Goal: Task Accomplishment & Management: Complete application form

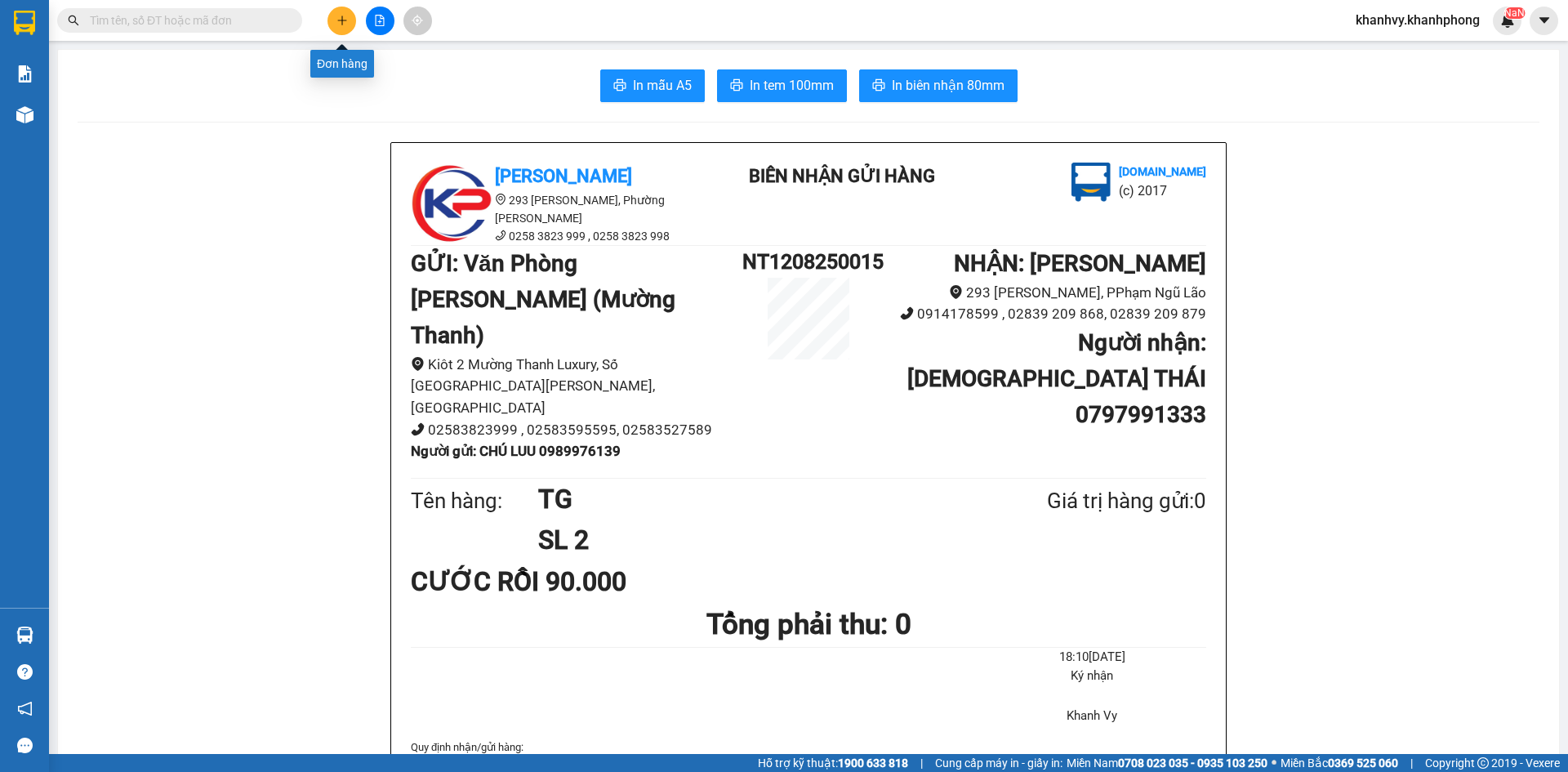
click at [341, 19] on icon "plus" at bounding box center [343, 20] width 11 height 11
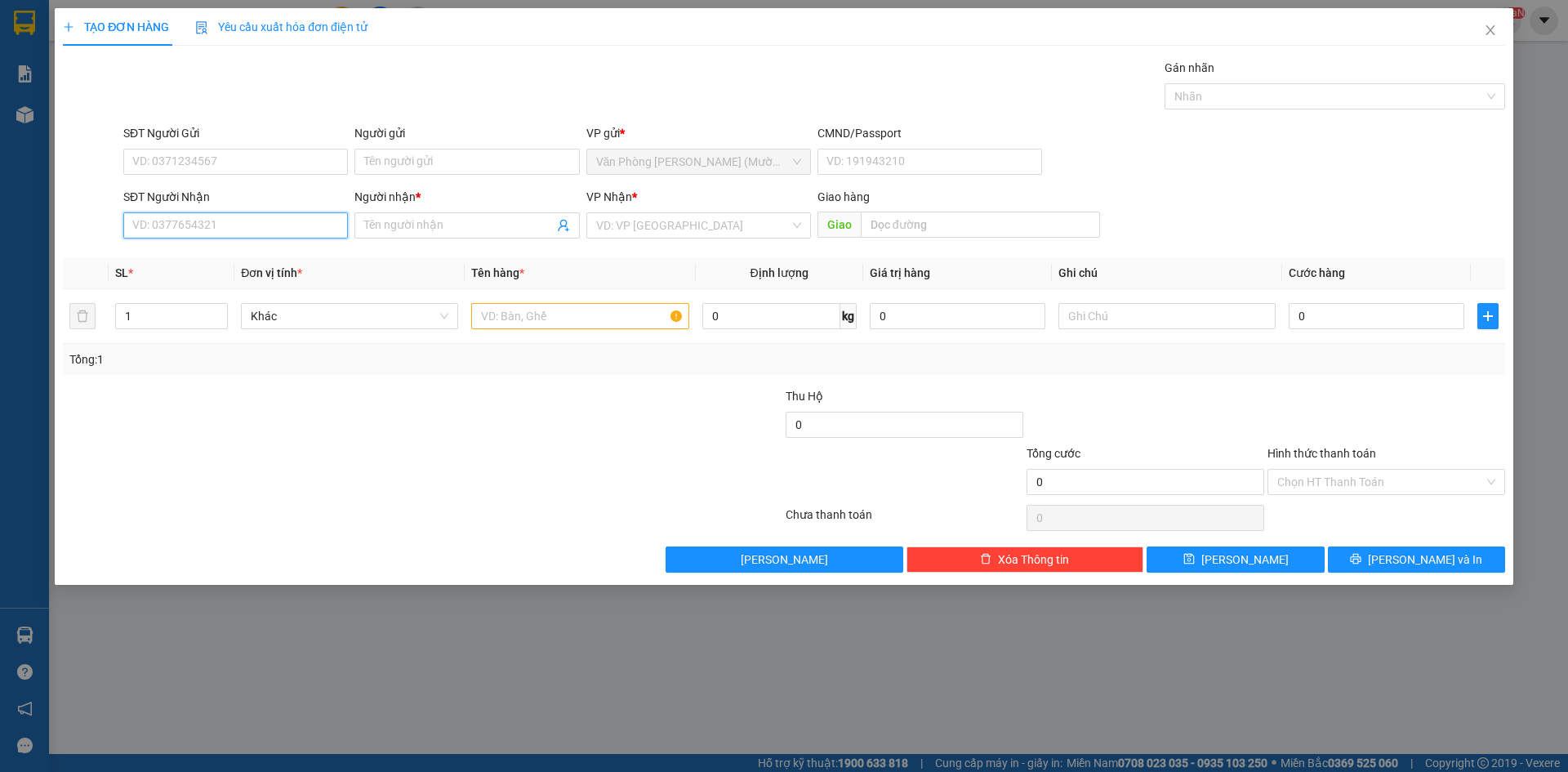
click at [258, 225] on input "SĐT Người Nhận" at bounding box center [235, 225] width 225 height 26
type input "0913394226"
click at [243, 263] on div "0913394226 - HIỆP" at bounding box center [235, 258] width 205 height 18
type input "HIỆP"
type input "0913394226"
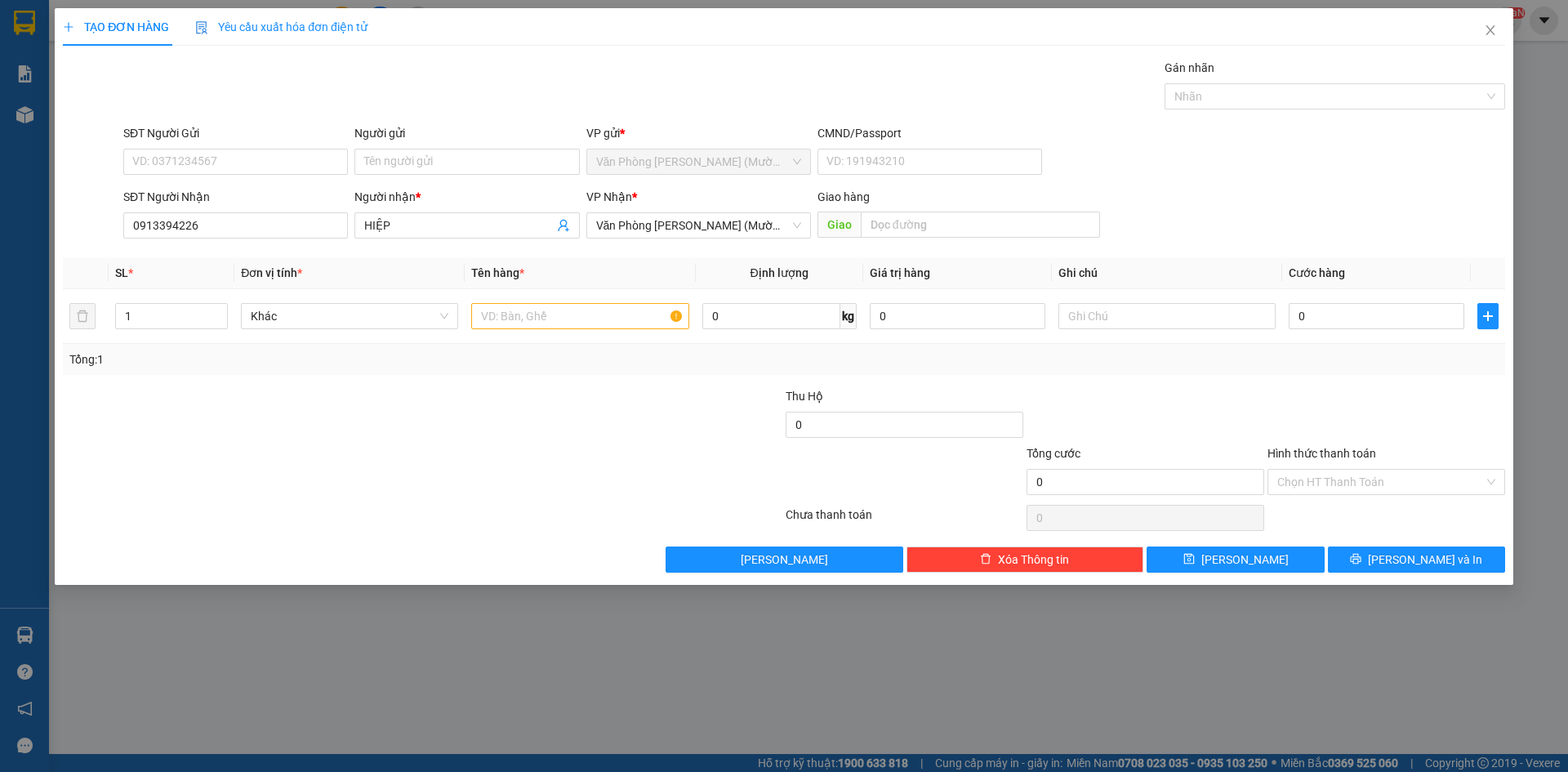
click at [230, 121] on div "Transit Pickup Surcharge Ids Transit Deliver Surcharge Ids Transit Deliver Surc…" at bounding box center [784, 316] width 1443 height 514
drag, startPoint x: 232, startPoint y: 152, endPoint x: 230, endPoint y: 161, distance: 9.2
click at [230, 152] on input "SĐT Người Gửi" at bounding box center [235, 161] width 225 height 26
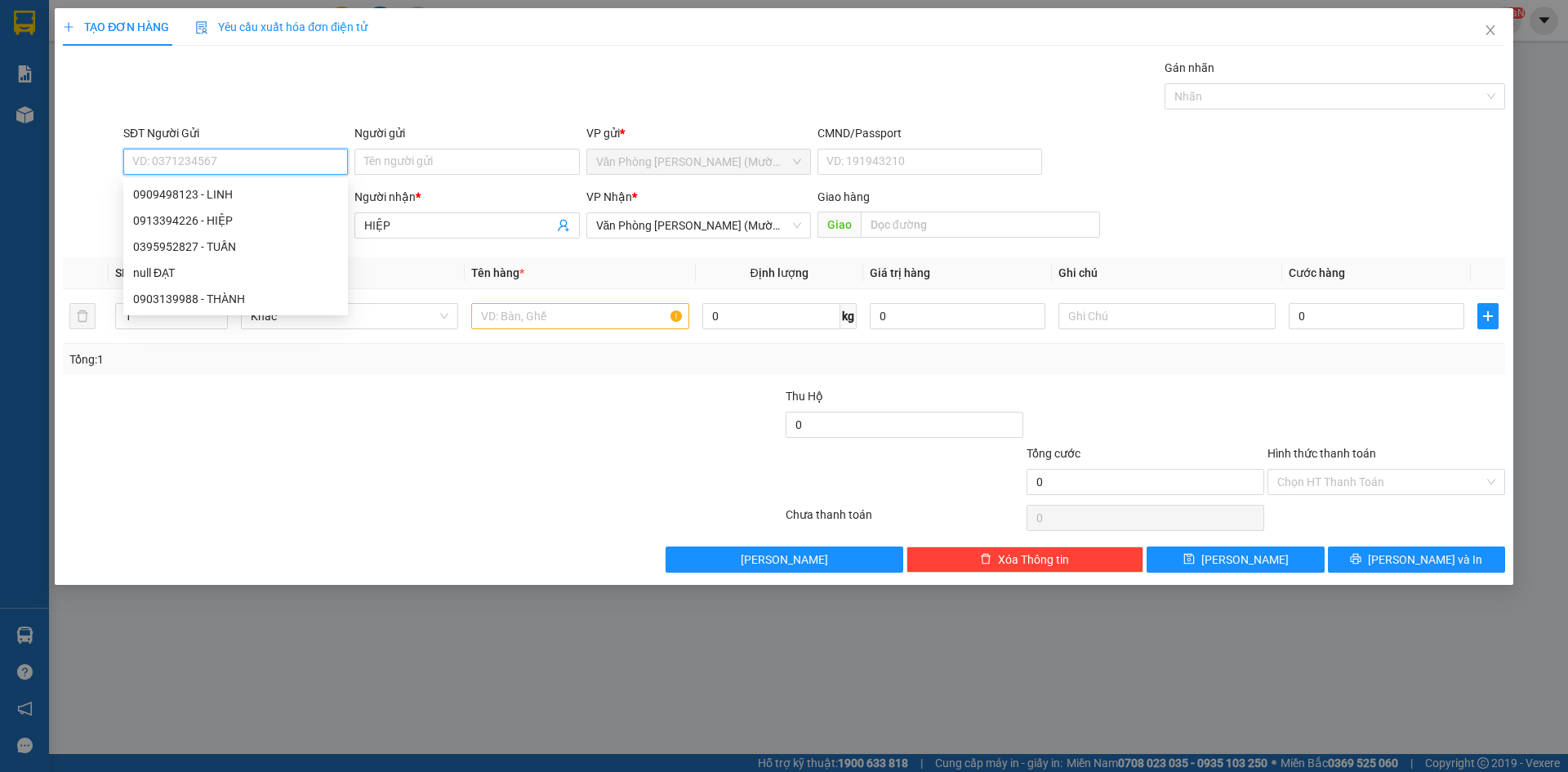
click at [230, 162] on input "SĐT Người Gửi" at bounding box center [235, 161] width 225 height 26
click at [415, 268] on th "Đơn vị tính *" at bounding box center [349, 273] width 230 height 32
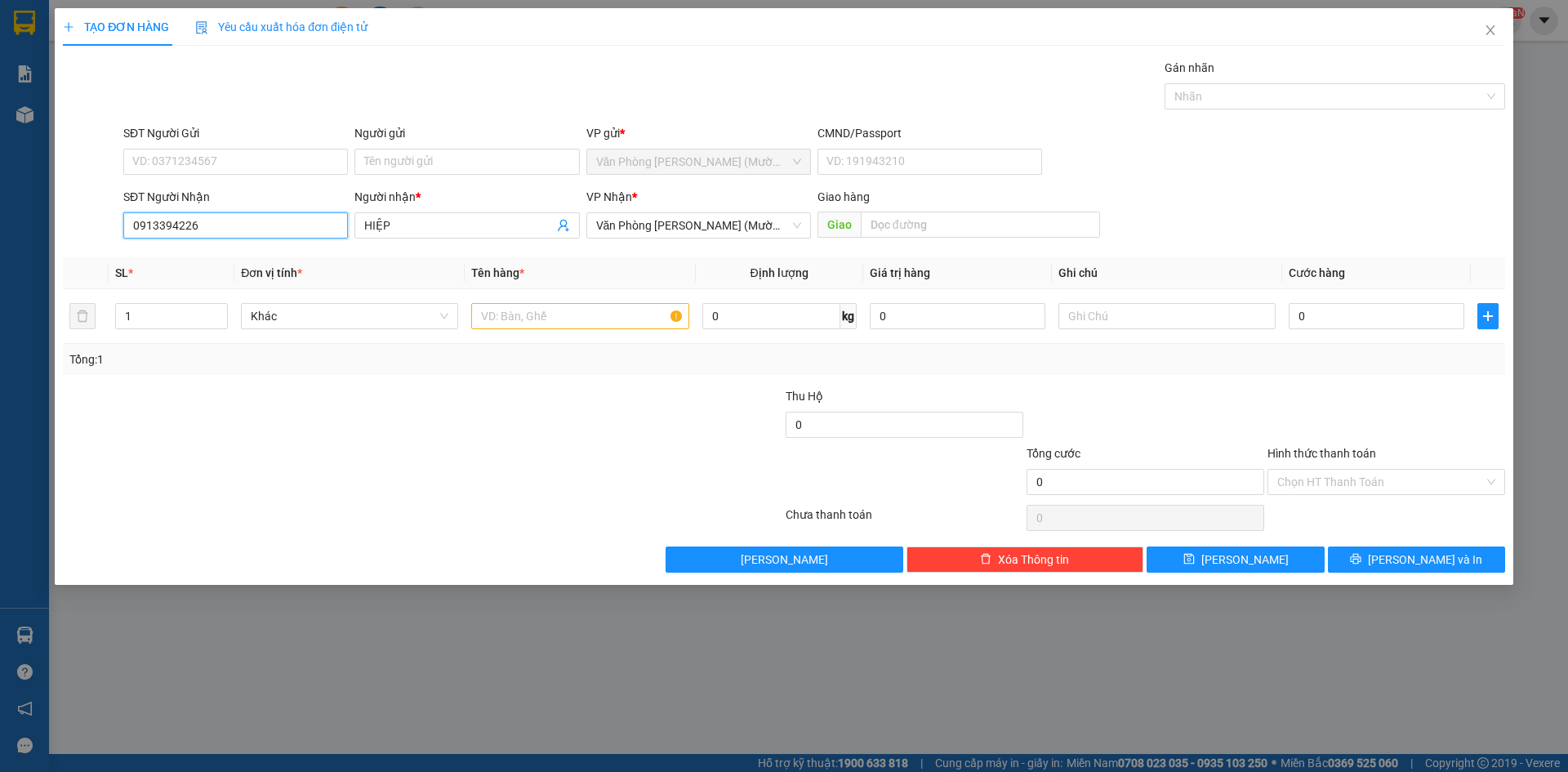
click at [216, 232] on input "0913394226" at bounding box center [235, 225] width 225 height 26
click at [239, 159] on input "SĐT Người Gửi" at bounding box center [235, 161] width 225 height 26
click at [393, 463] on div at bounding box center [302, 473] width 482 height 57
click at [207, 230] on input "0913394226" at bounding box center [235, 225] width 225 height 26
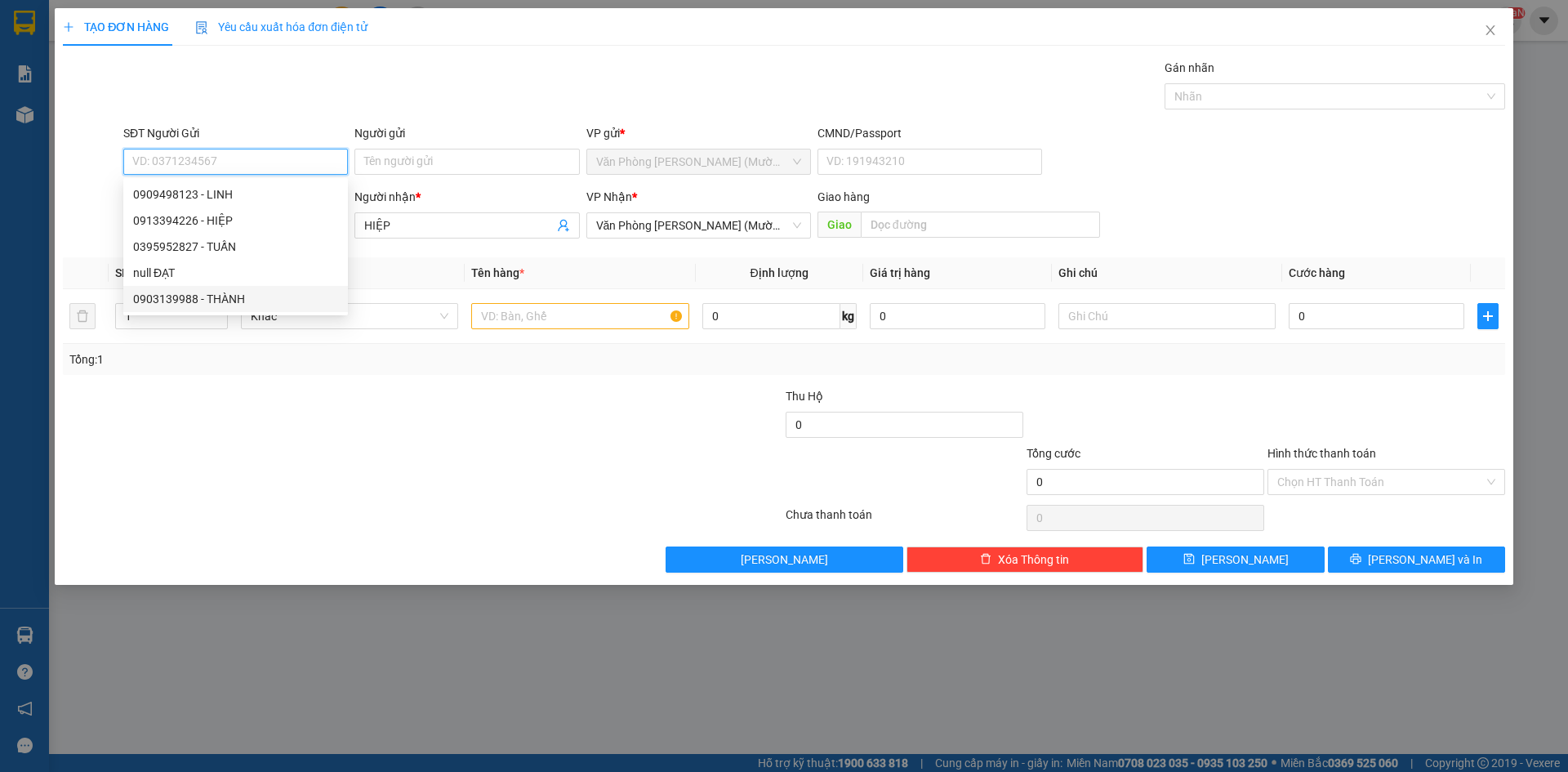
paste input "0913394226"
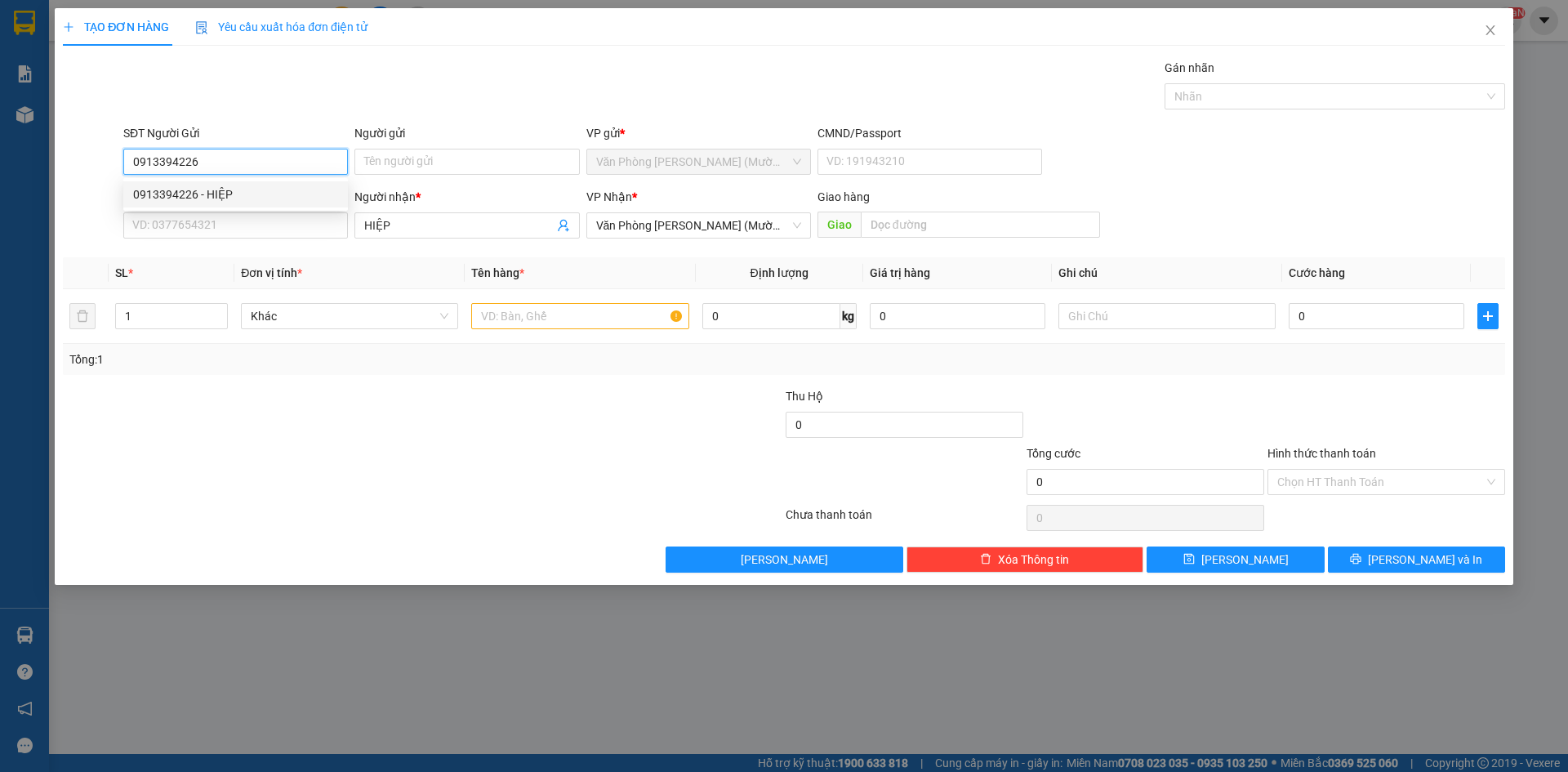
type input "0913394226"
click at [253, 390] on div at bounding box center [302, 416] width 482 height 57
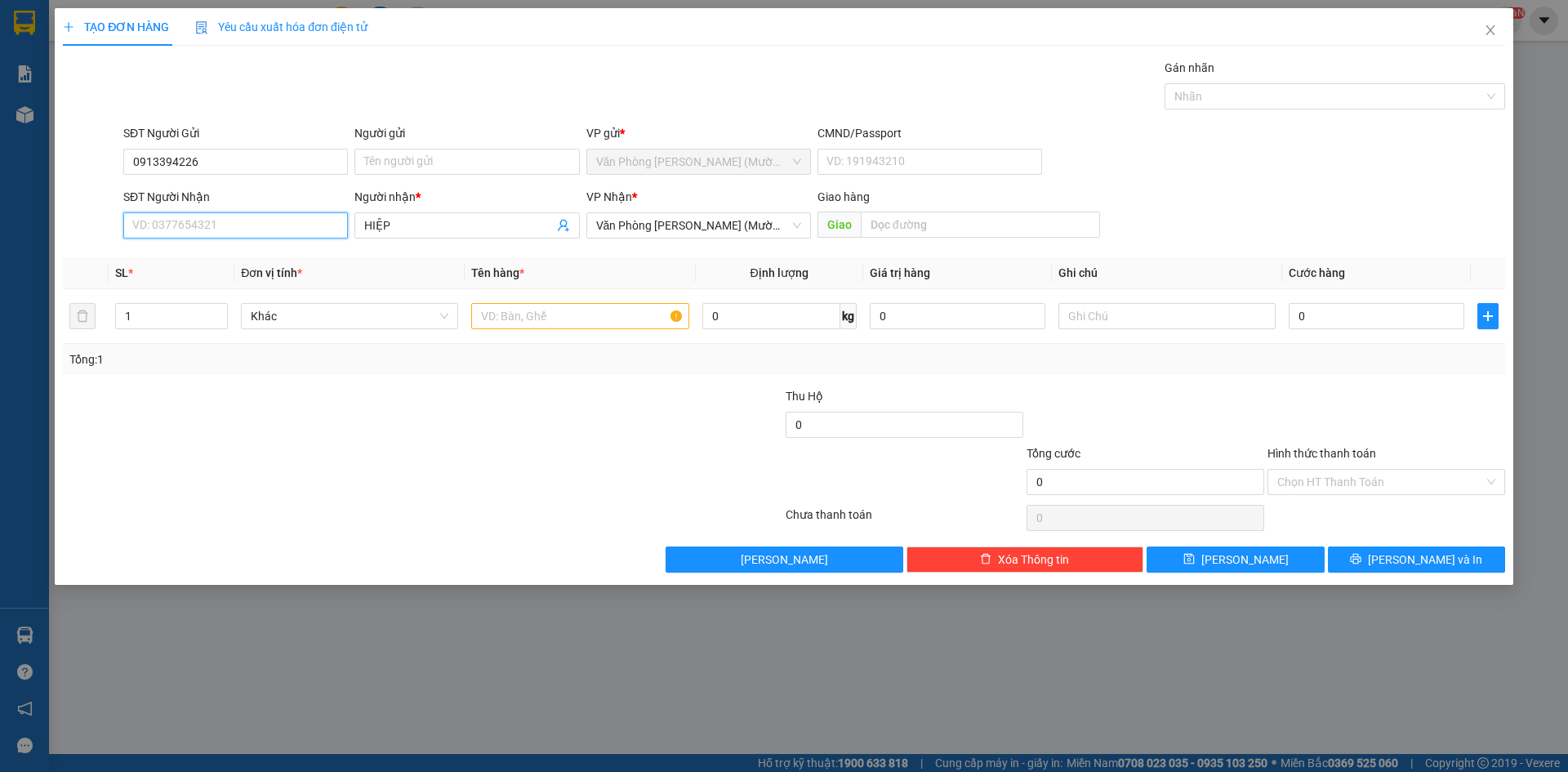
click at [237, 225] on input "SĐT Người Nhận" at bounding box center [235, 225] width 225 height 26
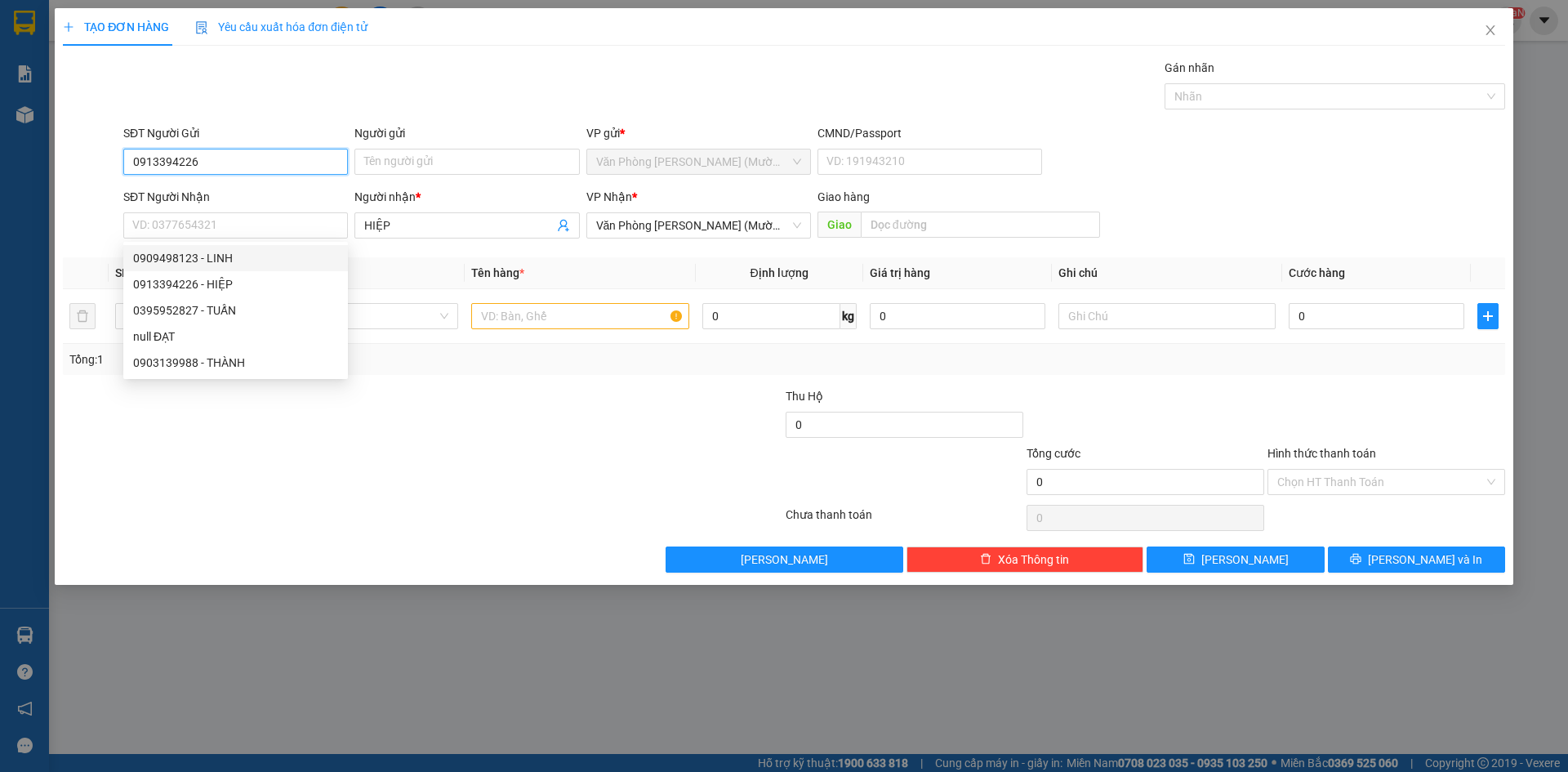
click at [238, 164] on input "0913394226" at bounding box center [235, 161] width 225 height 26
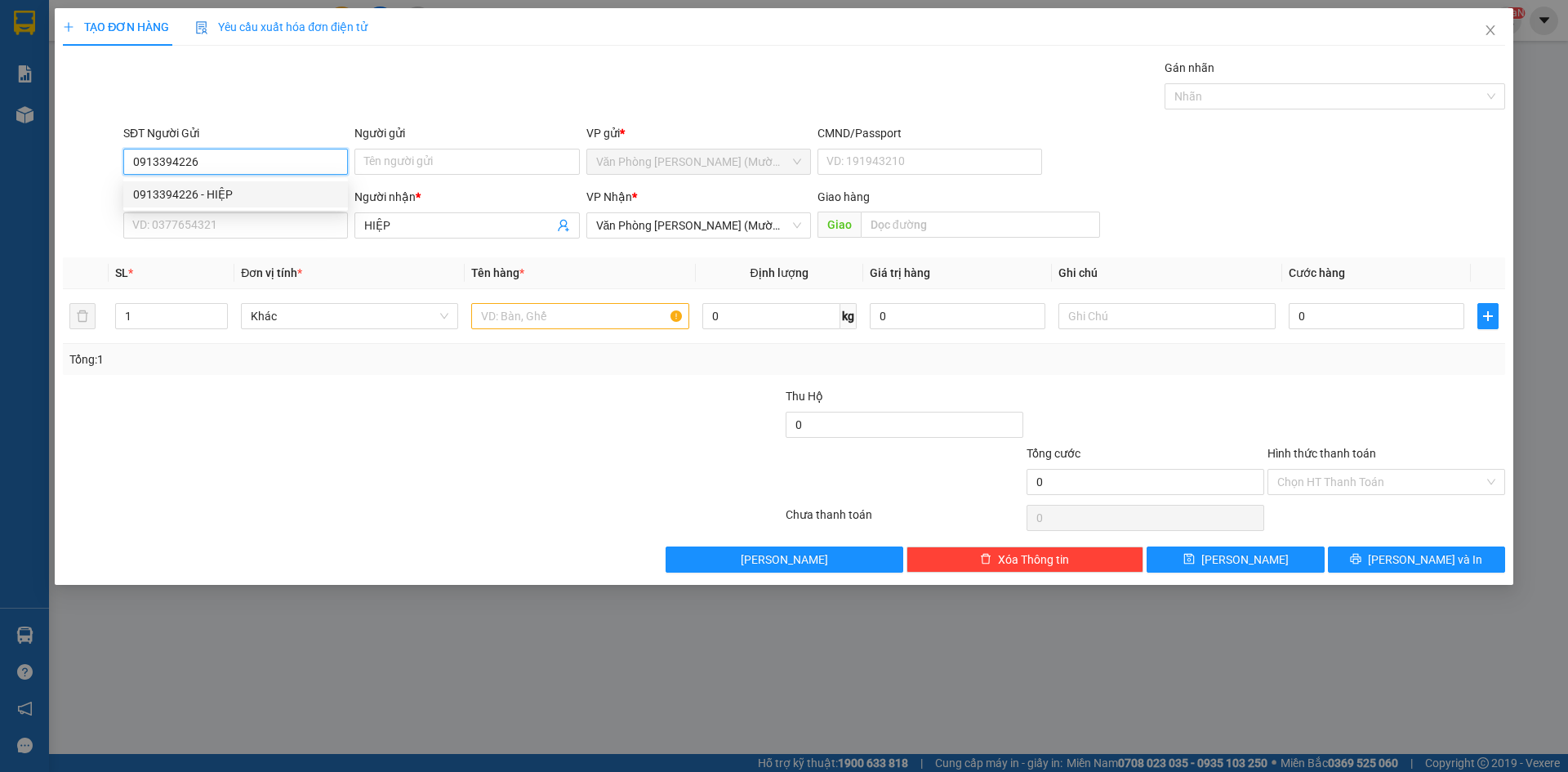
drag, startPoint x: 228, startPoint y: 194, endPoint x: 229, endPoint y: 244, distance: 50.0
click at [228, 195] on div "0913394226 - HIỆP" at bounding box center [235, 194] width 205 height 18
type input "HIỆP"
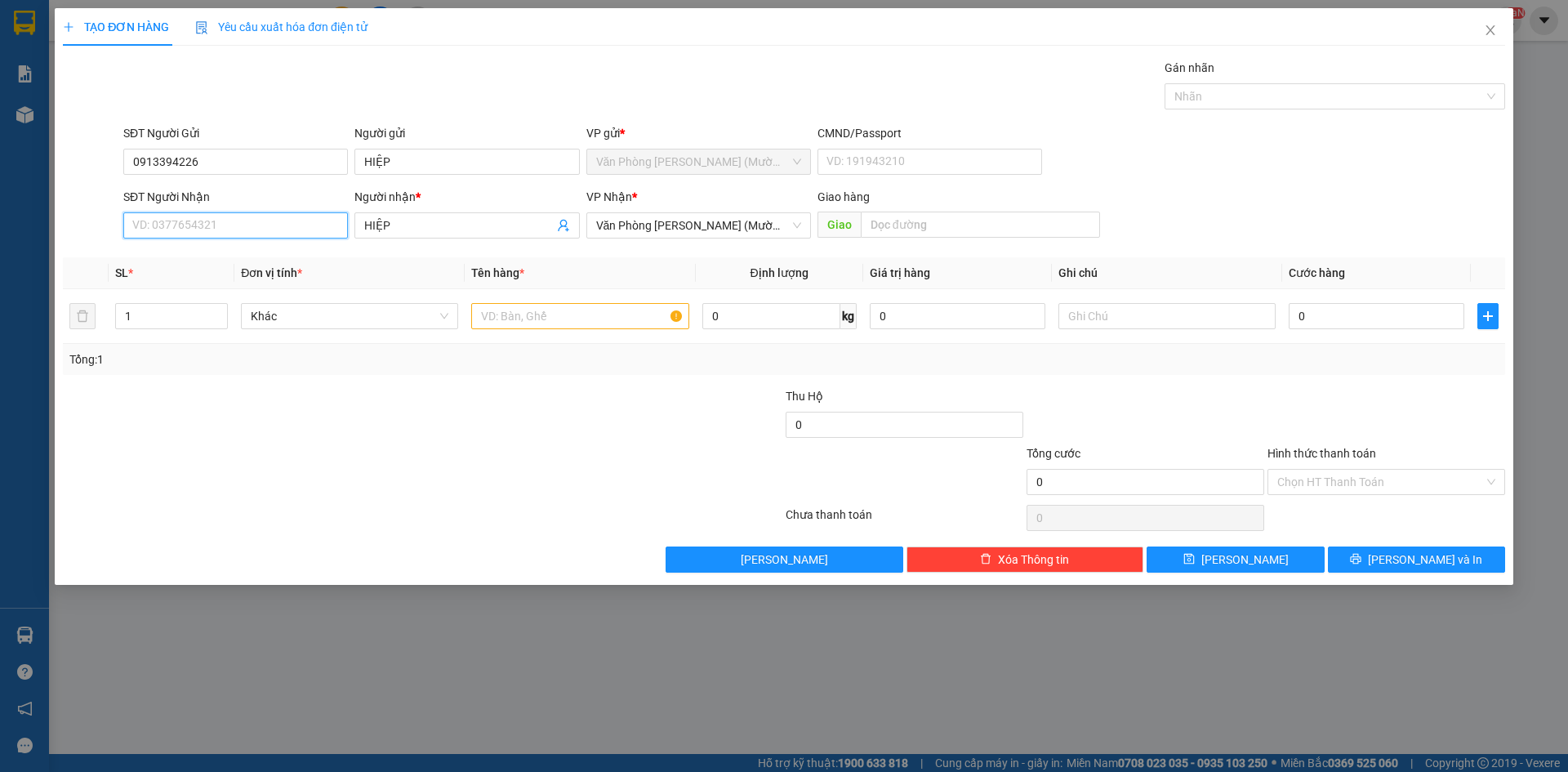
click at [227, 233] on input "SĐT Người Nhận" at bounding box center [235, 225] width 225 height 26
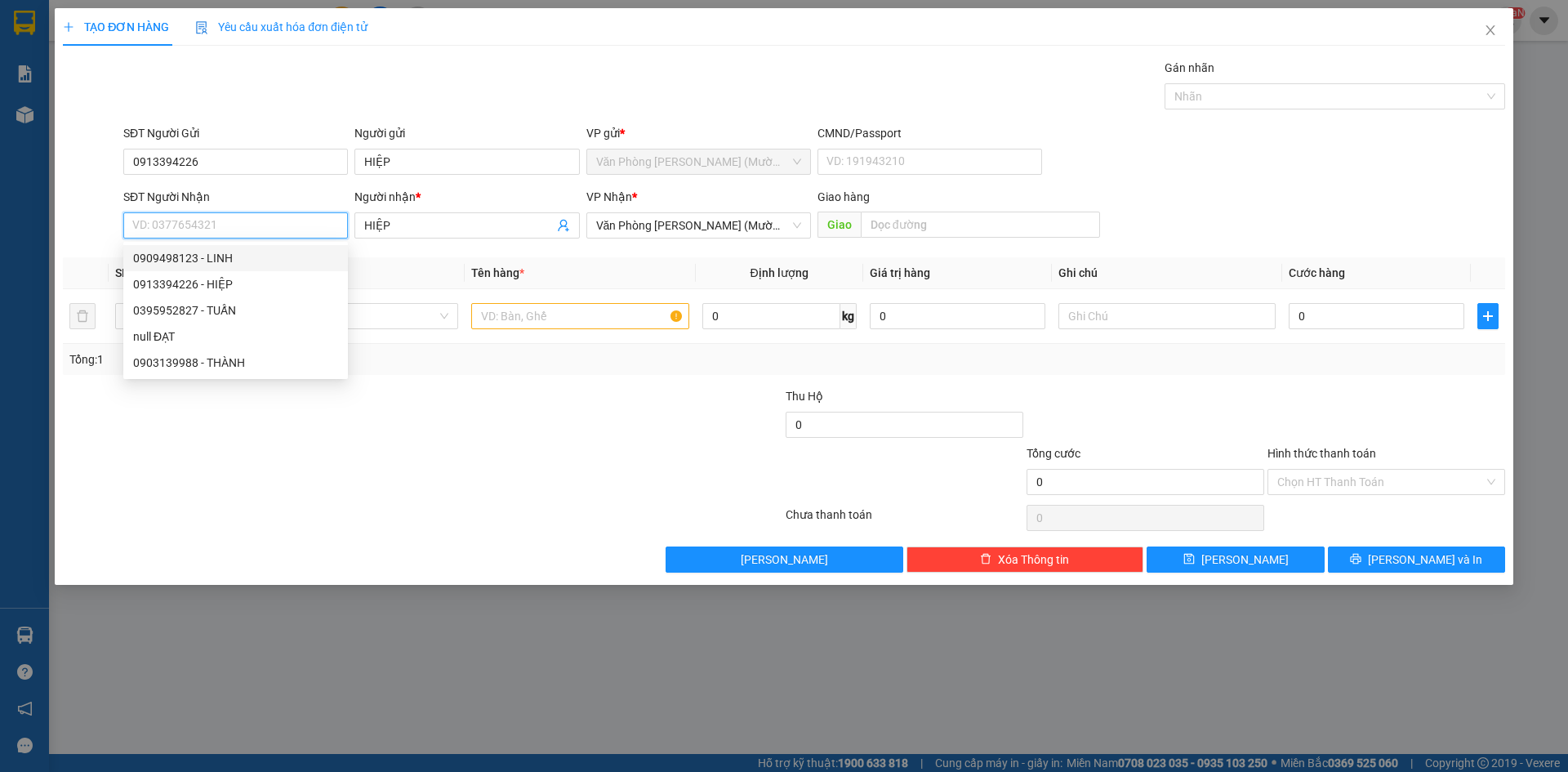
click at [222, 265] on div "0909498123 - LINH" at bounding box center [235, 258] width 205 height 18
type input "0909498123"
type input "LINH"
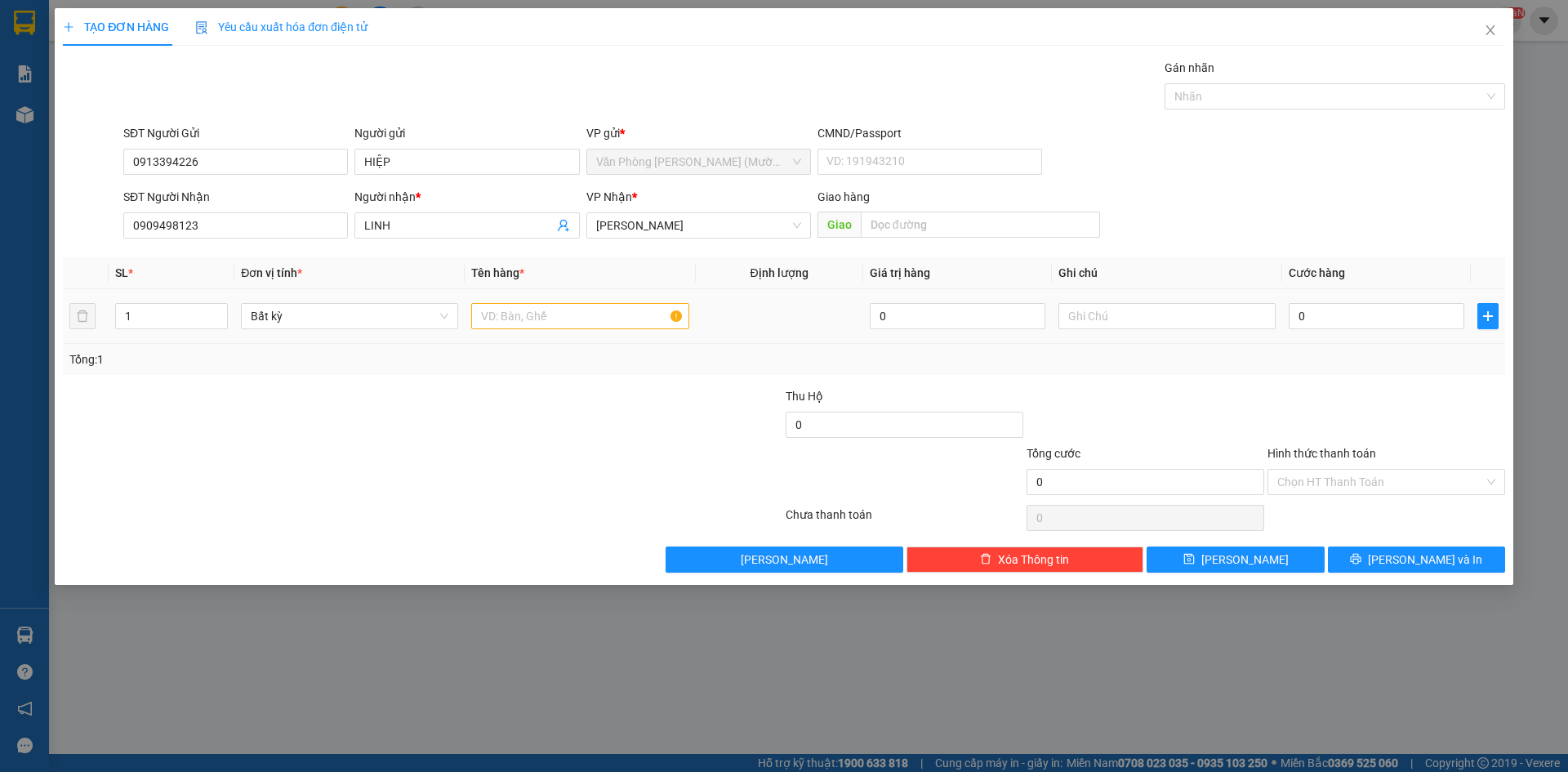
click at [619, 329] on div at bounding box center [579, 316] width 217 height 33
click at [600, 295] on td at bounding box center [579, 316] width 230 height 55
click at [599, 319] on input "text" at bounding box center [579, 316] width 217 height 26
type input "HỘP NHỎ"
click at [1374, 314] on input "0" at bounding box center [1377, 316] width 175 height 26
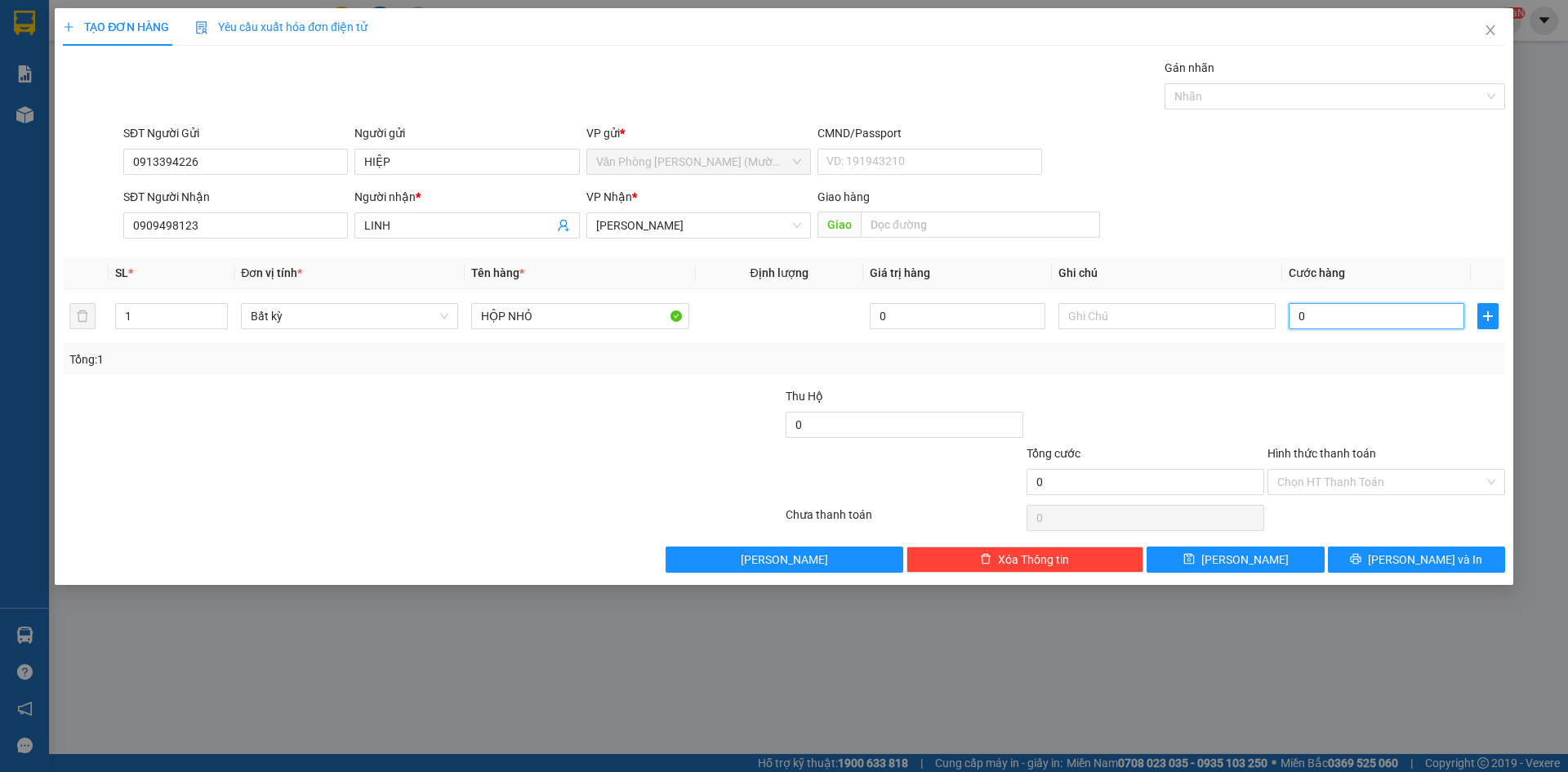
type input "2"
type input "20"
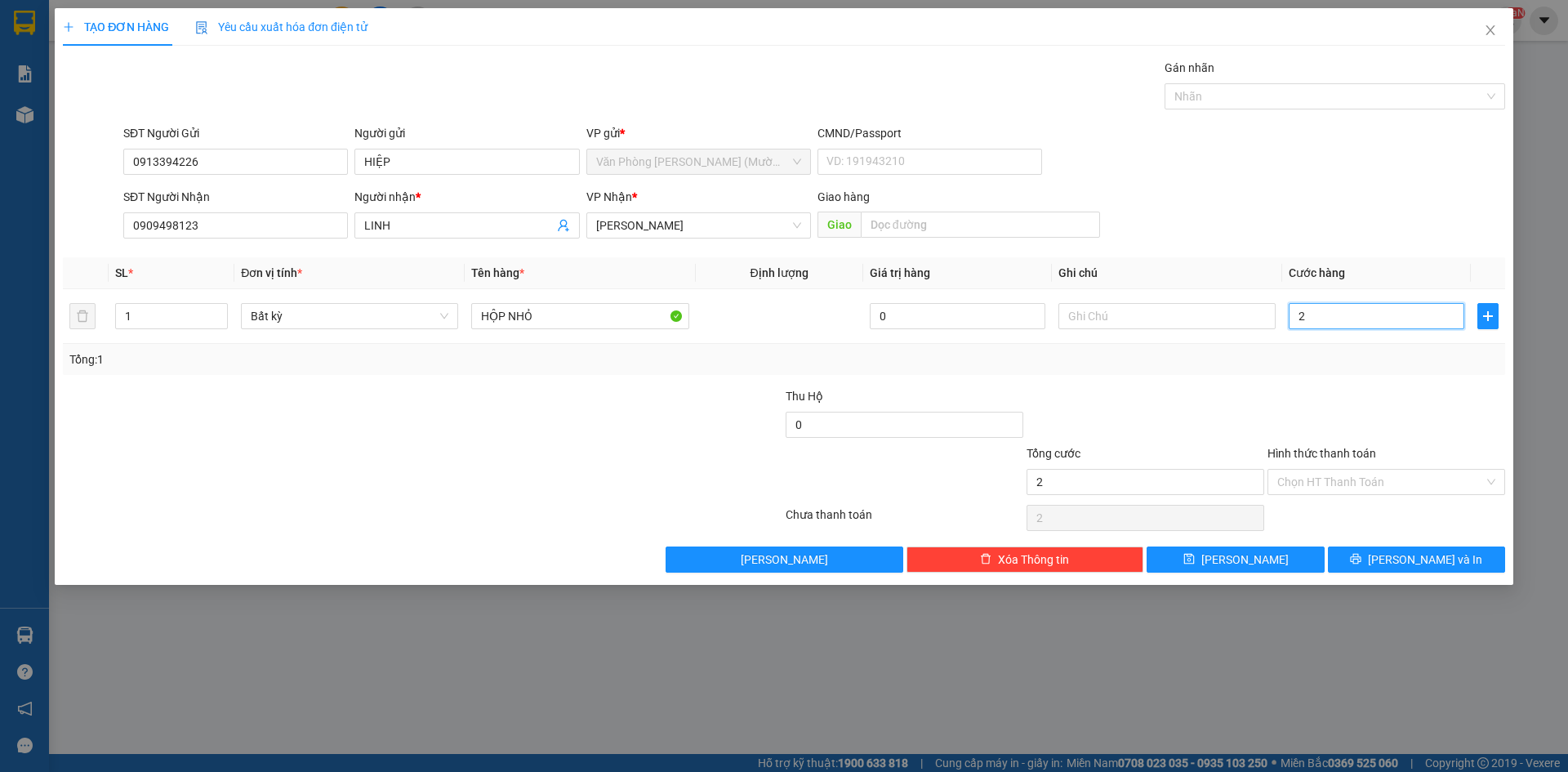
type input "20"
type input "20.000"
click at [1258, 405] on div at bounding box center [1146, 416] width 241 height 57
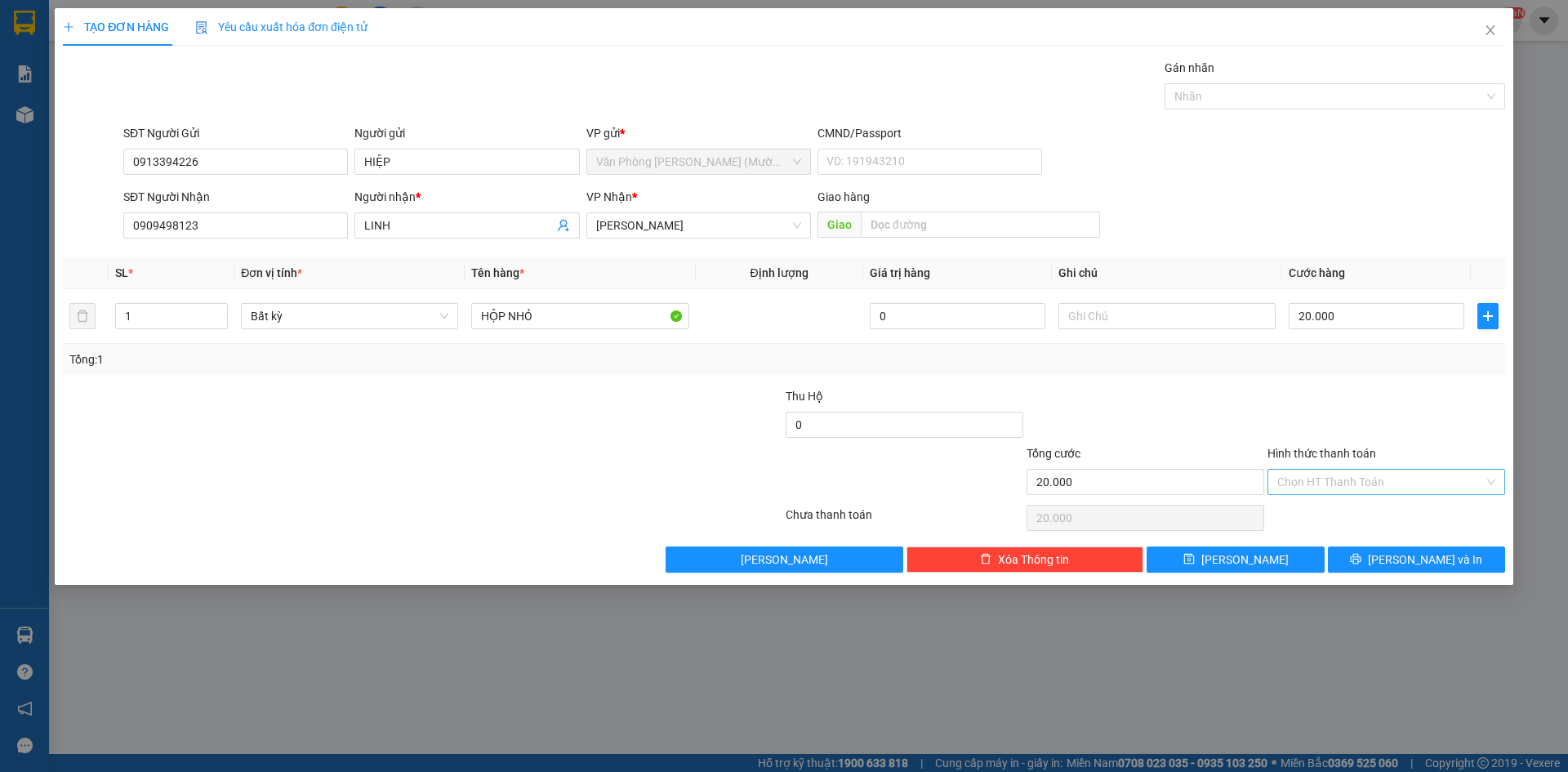
click at [1338, 475] on input "Hình thức thanh toán" at bounding box center [1381, 482] width 207 height 25
click at [1305, 385] on div "Transit Pickup Surcharge Ids Transit Deliver Surcharge Ids Transit Deliver Surc…" at bounding box center [784, 316] width 1443 height 514
click at [1407, 579] on div "TẠO ĐƠN HÀNG Yêu cầu xuất hóa đơn điện tử Transit Pickup Surcharge Ids Transit …" at bounding box center [784, 297] width 1459 height 577
click at [1361, 555] on icon "printer" at bounding box center [1356, 559] width 11 height 11
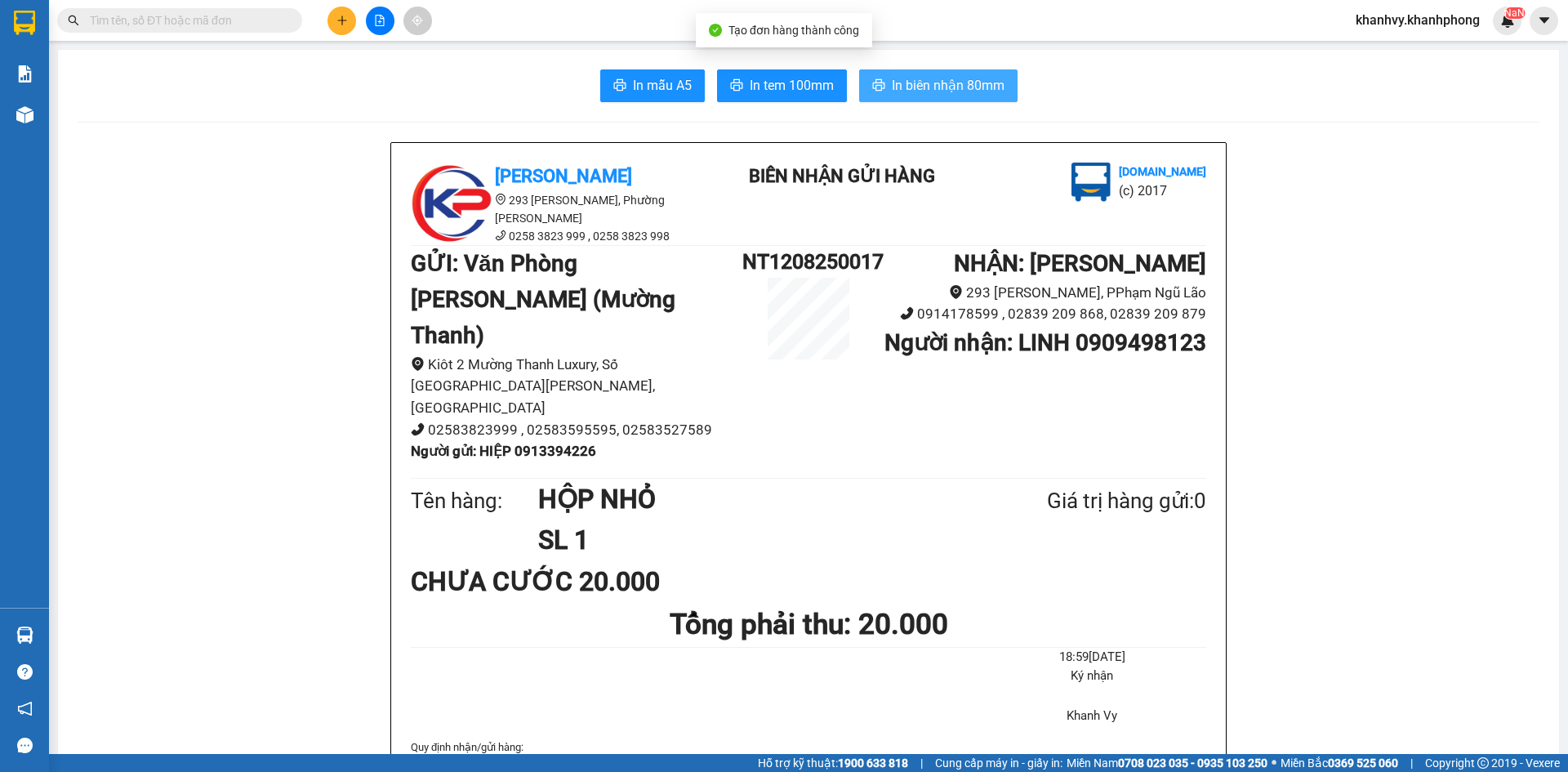
click at [961, 79] on span "In biên nhận 80mm" at bounding box center [948, 85] width 113 height 20
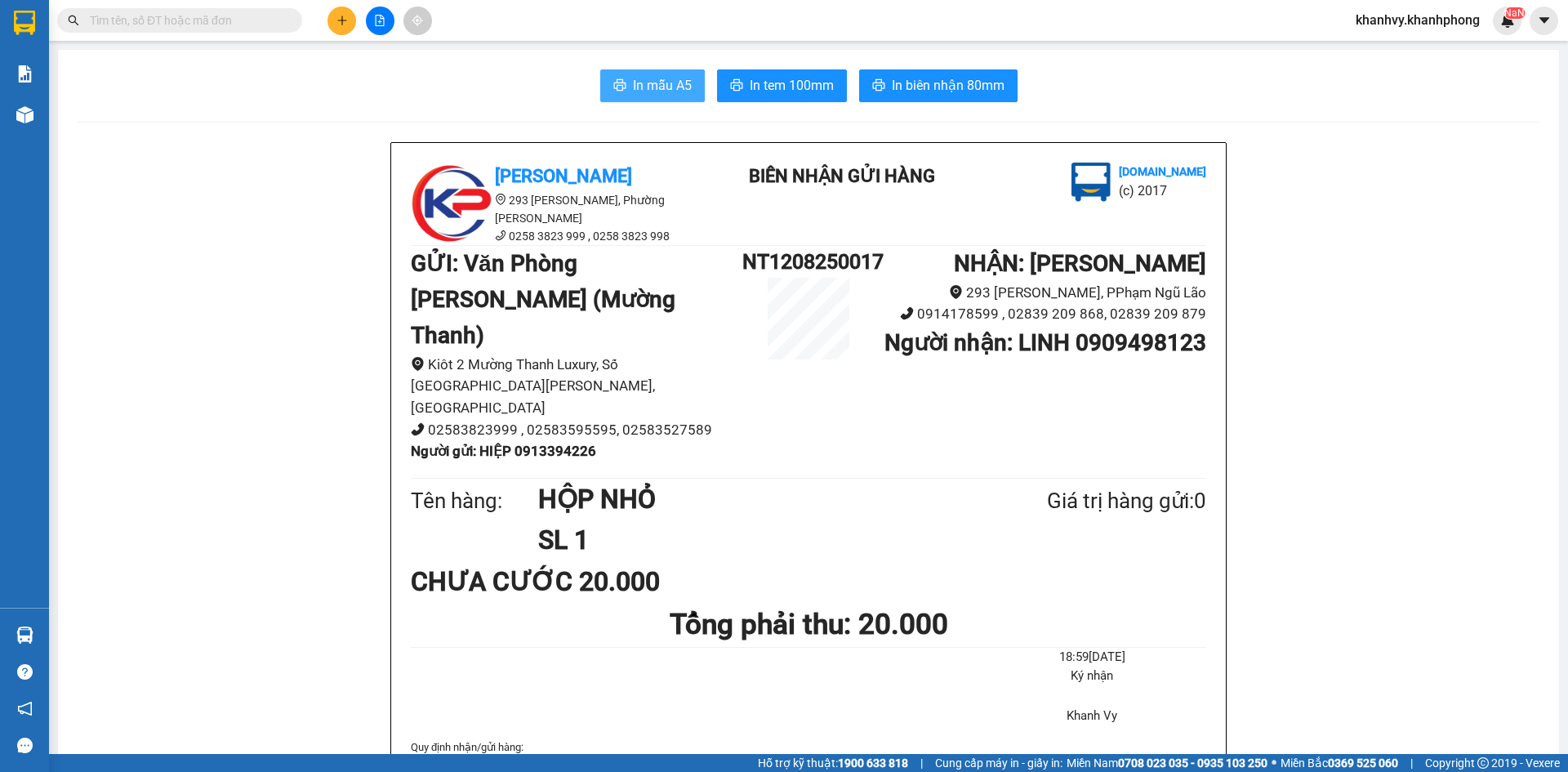
click at [646, 81] on span "In mẫu A5" at bounding box center [662, 85] width 59 height 20
